Goal: Task Accomplishment & Management: Complete application form

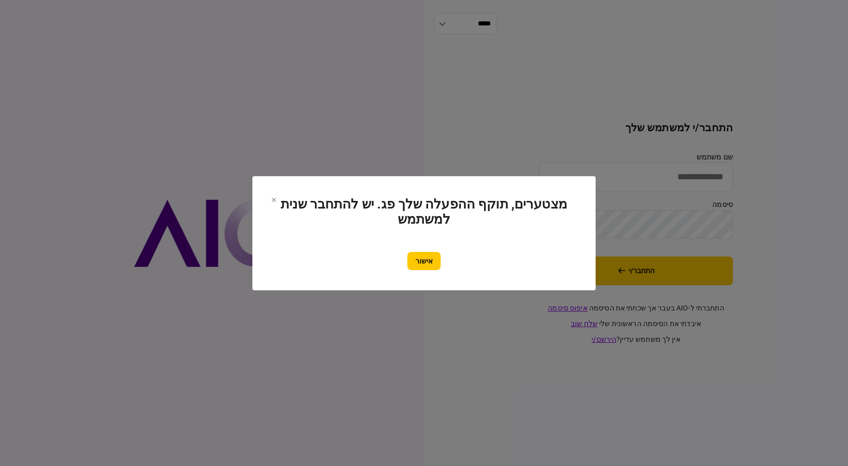
click at [442, 249] on section "מצטערים, תוקף ההפעלה שלך פג. יש להתחבר שנית למשתמש אישור" at bounding box center [424, 233] width 303 height 74
click at [422, 256] on button "אישור" at bounding box center [423, 261] width 33 height 18
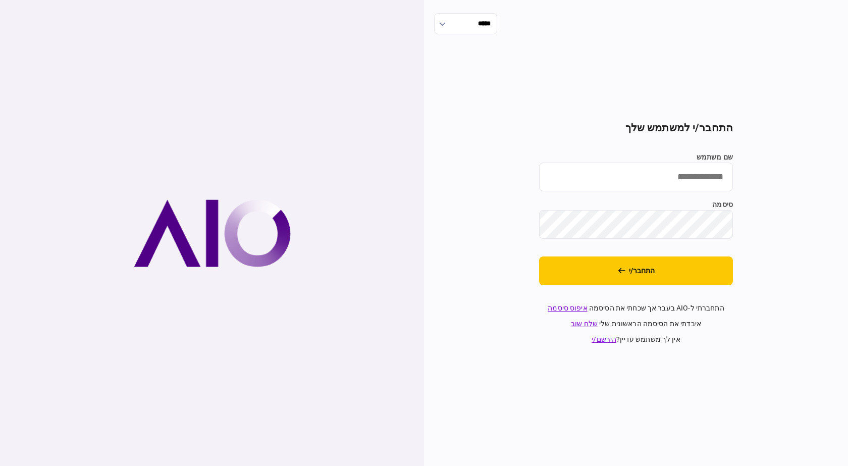
click at [641, 180] on input "שם משתמש" at bounding box center [636, 177] width 194 height 29
type input "**********"
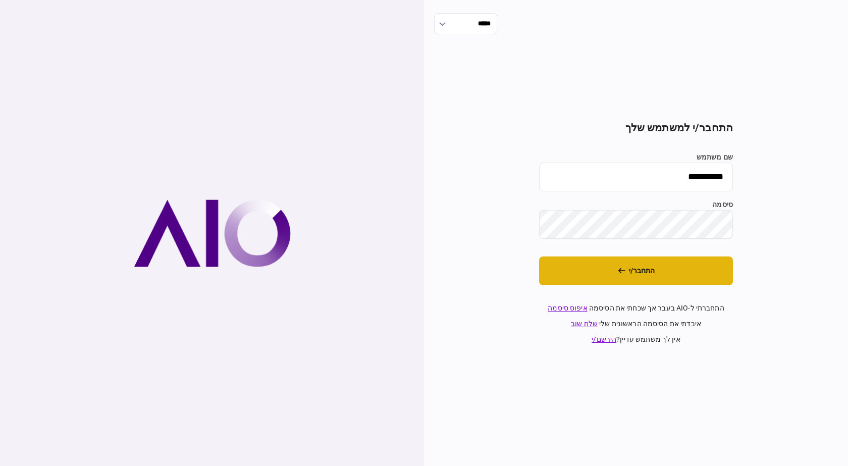
click at [605, 282] on button "התחבר/י" at bounding box center [636, 270] width 194 height 29
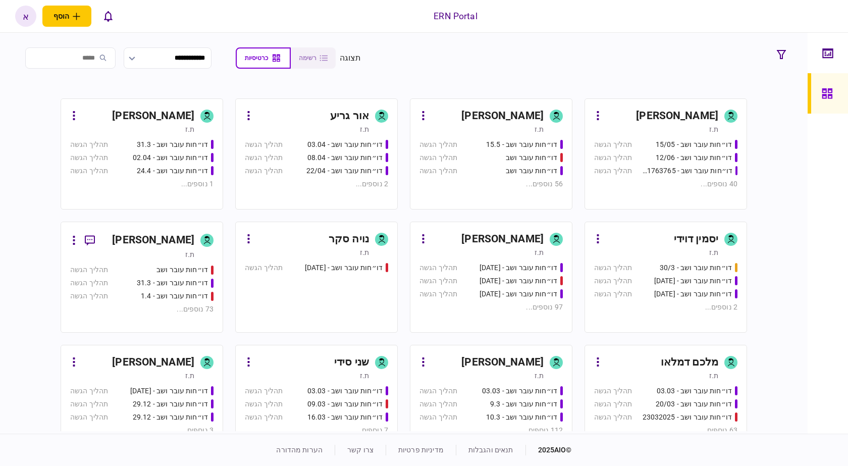
scroll to position [404, 0]
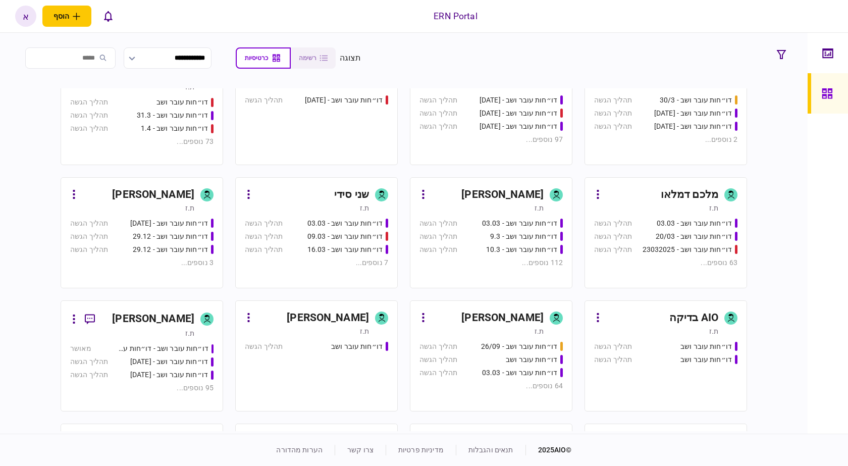
click at [466, 214] on link "איתמר שקד ת.ז דו״חות עובר ושב - 03.03 תהליך הגשה דו״חות עובר ושב - 9.3 תהליך הג…" at bounding box center [491, 232] width 163 height 111
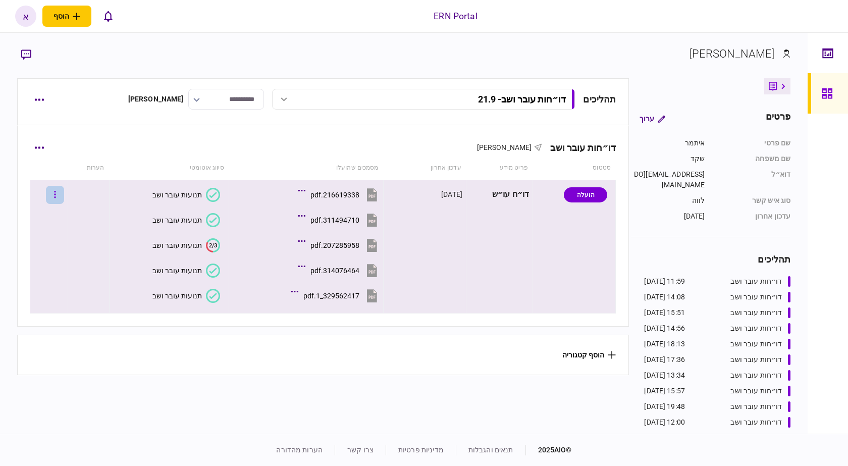
click at [57, 190] on button "button" at bounding box center [55, 195] width 18 height 18
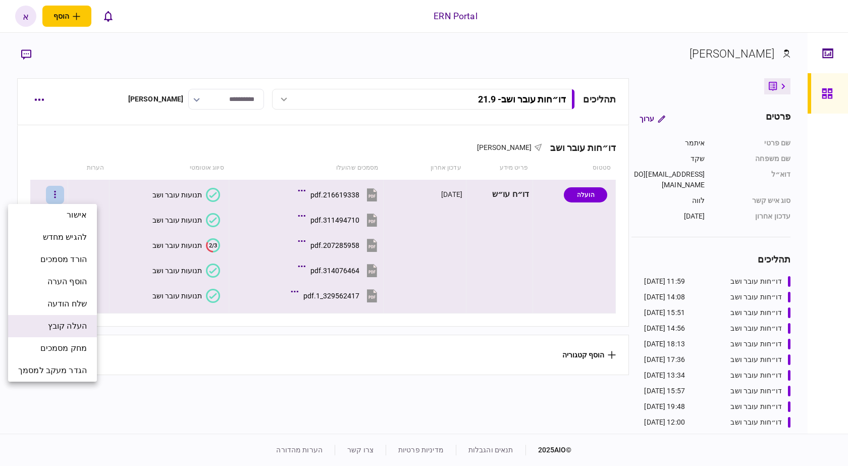
click at [82, 329] on span "העלה קובץ" at bounding box center [67, 326] width 39 height 12
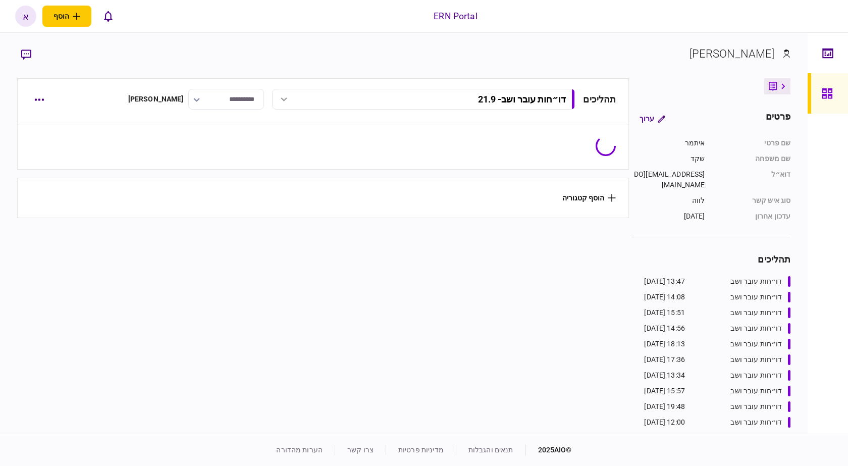
type input "**********"
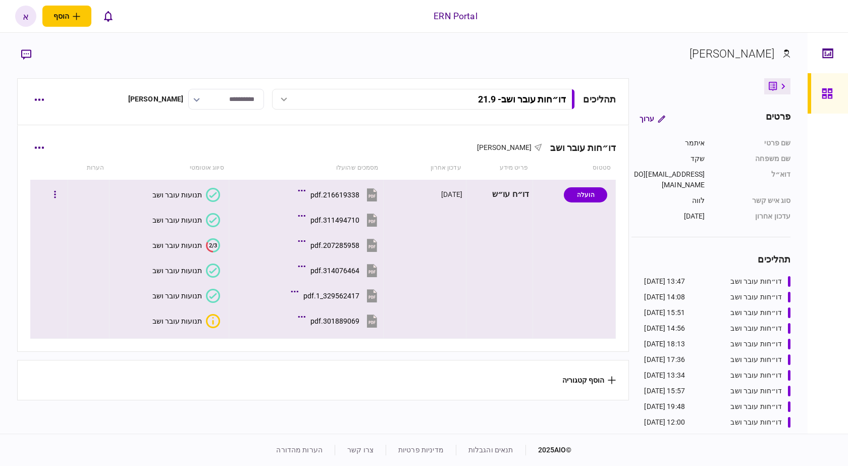
click at [186, 326] on button "תנועות עובר ושב" at bounding box center [186, 321] width 68 height 14
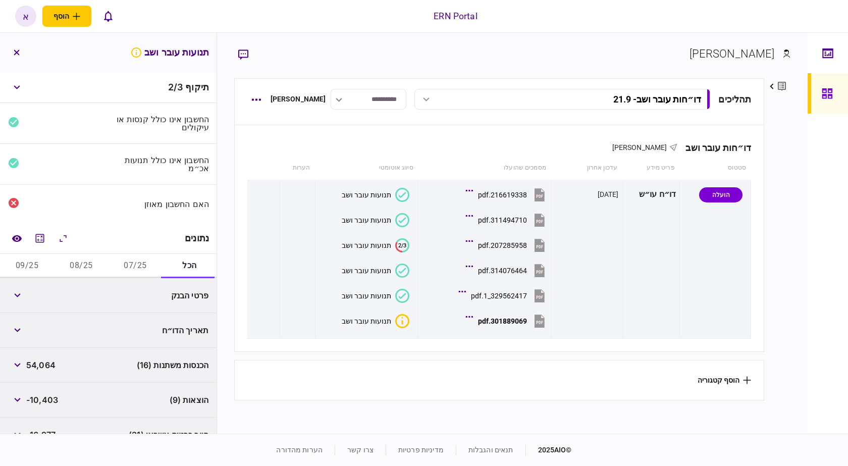
click at [147, 266] on button "07/25" at bounding box center [136, 266] width 54 height 24
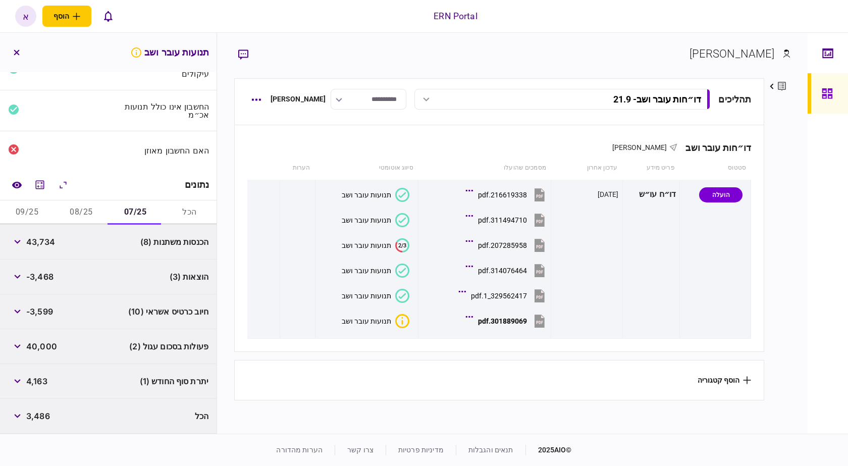
click at [83, 216] on button "08/25" at bounding box center [81, 212] width 54 height 24
click at [23, 198] on div "נתונים" at bounding box center [108, 185] width 217 height 31
click at [25, 211] on button "09/25" at bounding box center [27, 212] width 54 height 24
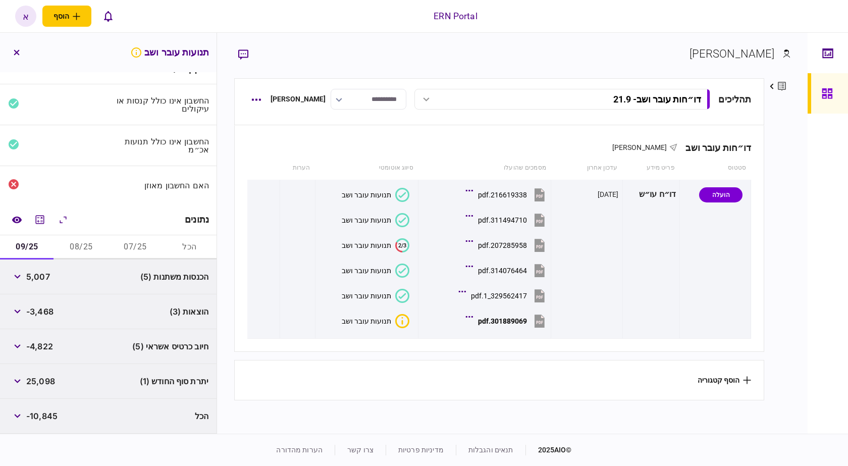
click at [72, 242] on button "08/25" at bounding box center [81, 247] width 54 height 24
click at [144, 246] on button "07/25" at bounding box center [136, 247] width 54 height 24
click at [47, 279] on span "43,734" at bounding box center [40, 277] width 29 height 12
copy span "43,734"
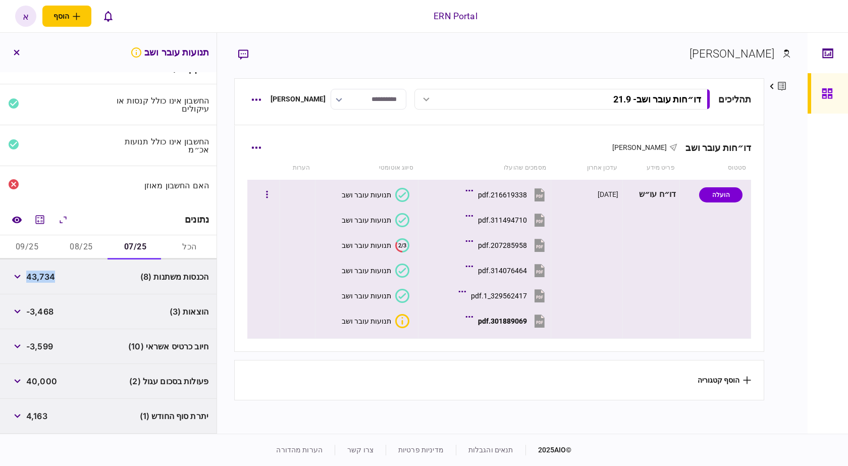
click at [394, 317] on button "תנועות עובר ושב" at bounding box center [376, 321] width 68 height 14
click at [506, 321] on div "301889069.pdf" at bounding box center [502, 321] width 49 height 8
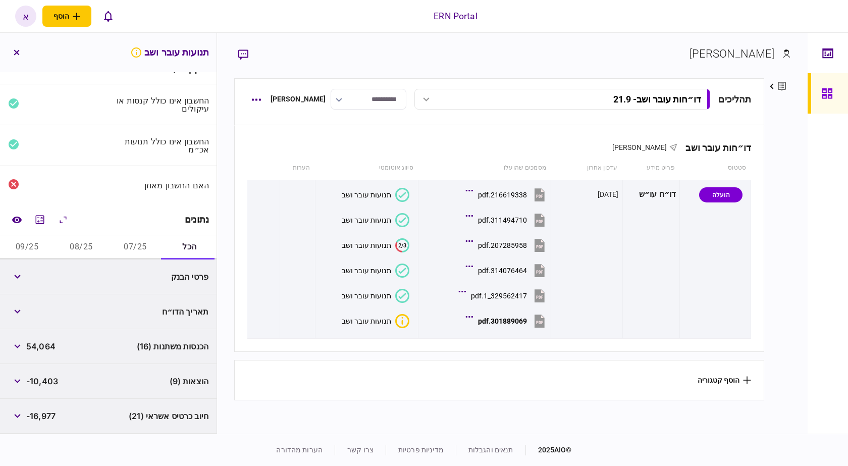
click at [127, 248] on button "07/25" at bounding box center [136, 247] width 54 height 24
click at [47, 284] on div "43,734" at bounding box center [31, 277] width 47 height 18
click at [46, 278] on span "43,734" at bounding box center [40, 277] width 29 height 12
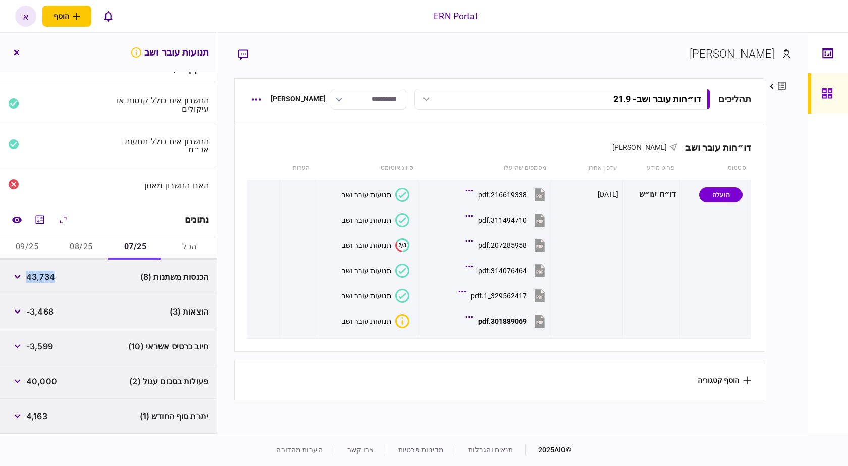
copy span "43,734"
click at [48, 310] on span "-3,468" at bounding box center [39, 311] width 27 height 12
copy span "3,468"
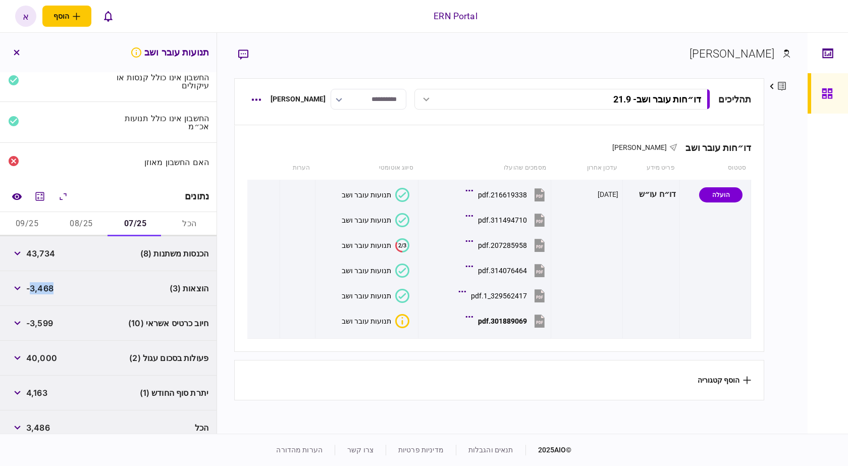
scroll to position [54, 0]
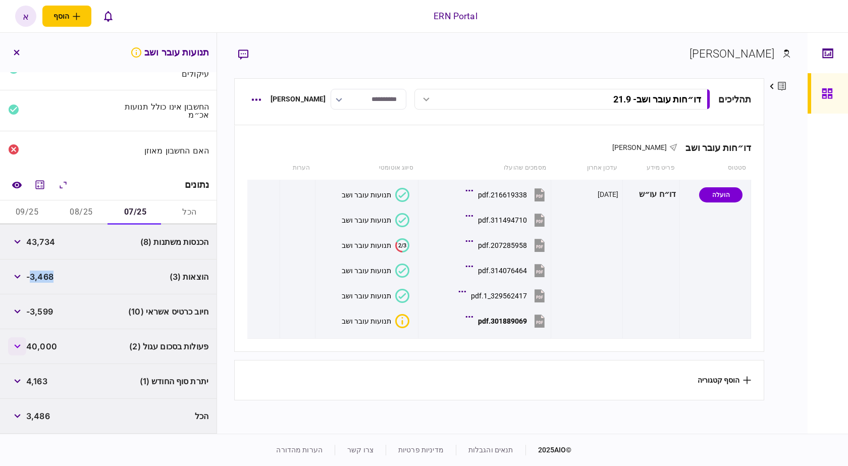
click at [17, 344] on button "button" at bounding box center [17, 346] width 18 height 18
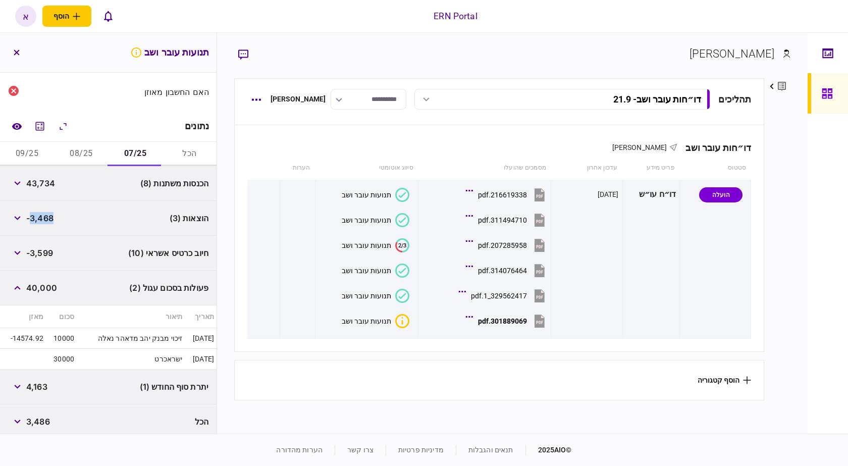
scroll to position [118, 0]
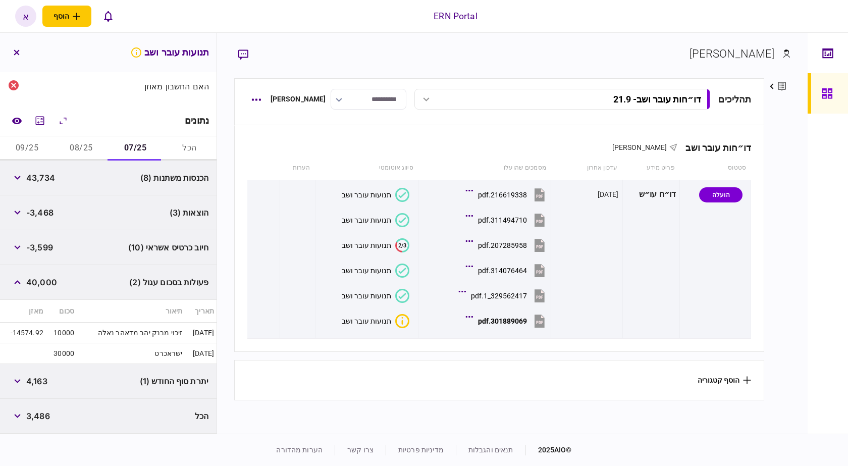
click at [42, 383] on span "4,163" at bounding box center [36, 381] width 21 height 12
copy span "4,163"
click at [84, 151] on button "08/25" at bounding box center [81, 148] width 54 height 24
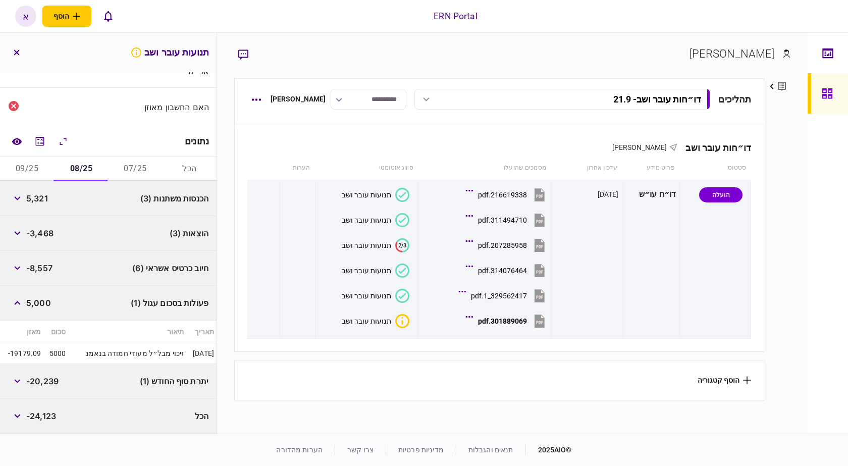
click at [45, 201] on span "5,321" at bounding box center [37, 198] width 22 height 12
copy span "5,321"
click at [50, 379] on span "-20,239" at bounding box center [42, 381] width 32 height 12
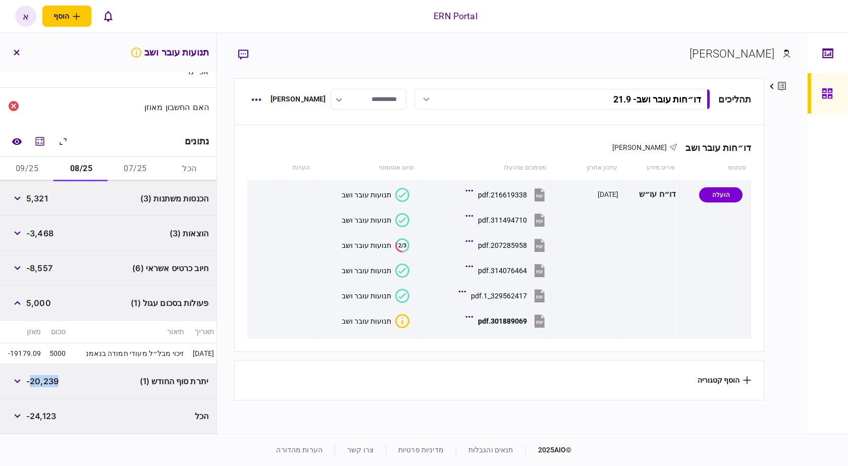
copy span "20,239"
click at [48, 165] on button "09/25" at bounding box center [27, 169] width 54 height 24
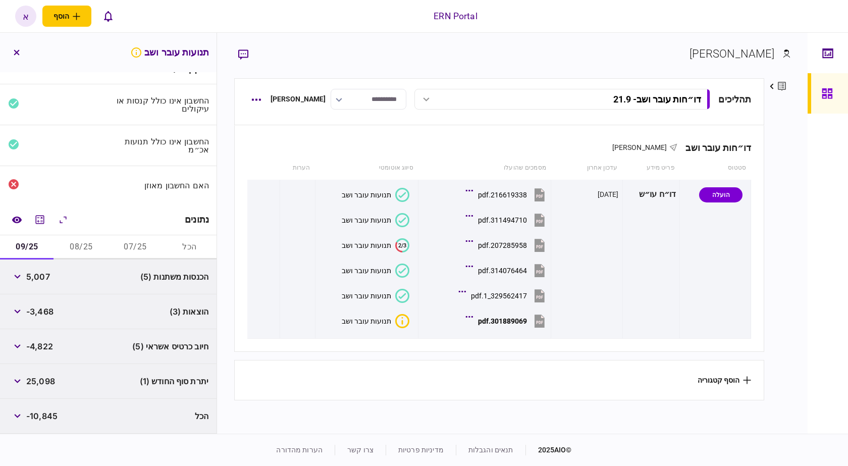
click at [49, 281] on span "5,007" at bounding box center [38, 277] width 24 height 12
click at [47, 278] on span "5,007" at bounding box center [38, 277] width 24 height 12
copy span "5,007"
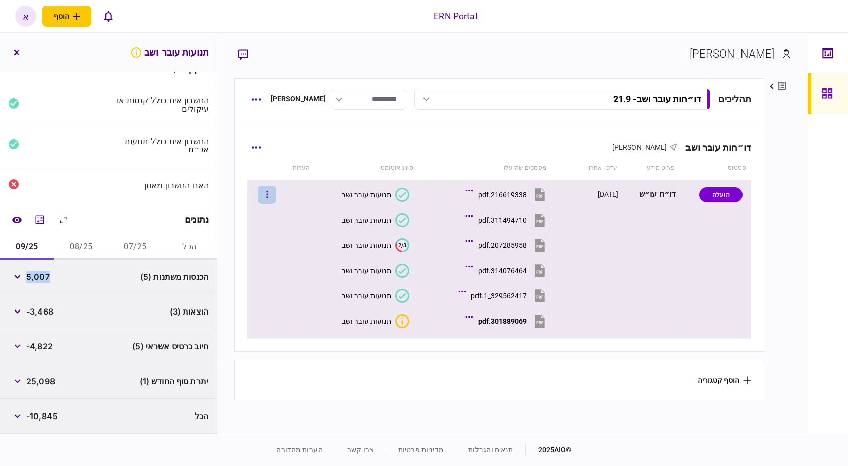
click at [276, 196] on button "button" at bounding box center [267, 195] width 18 height 18
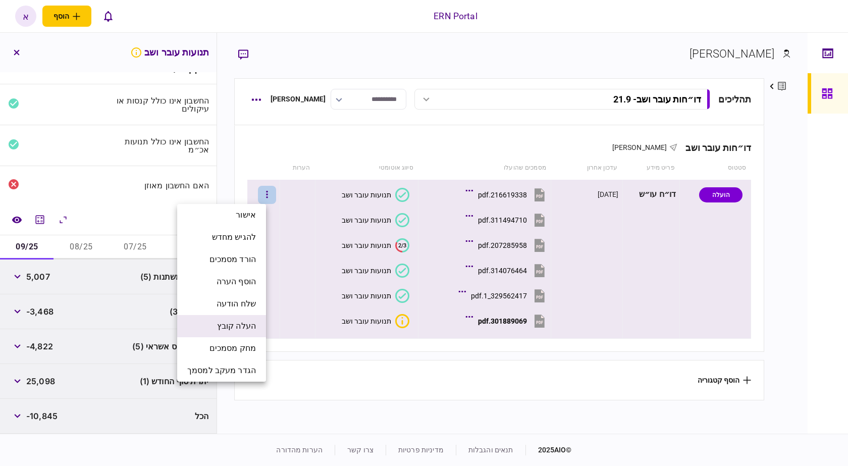
click at [255, 326] on span "העלה קובץ" at bounding box center [236, 326] width 39 height 12
